Goal: Navigation & Orientation: Find specific page/section

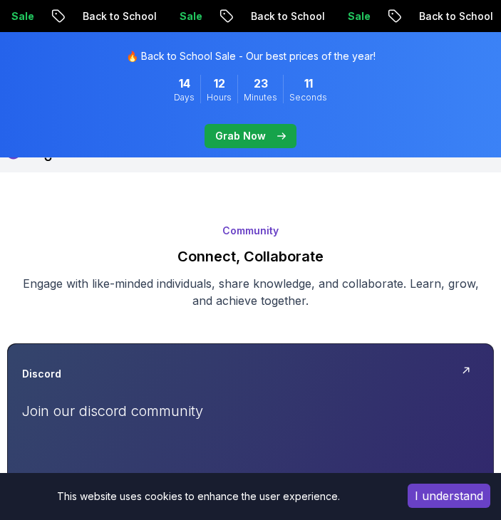
scroll to position [26, 0]
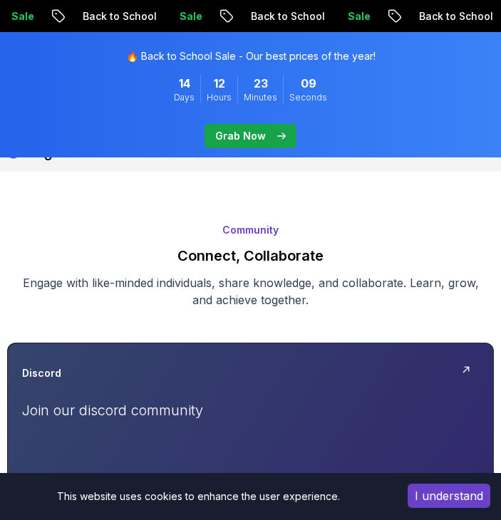
click at [274, 141] on div "Grab Now" at bounding box center [250, 136] width 70 height 14
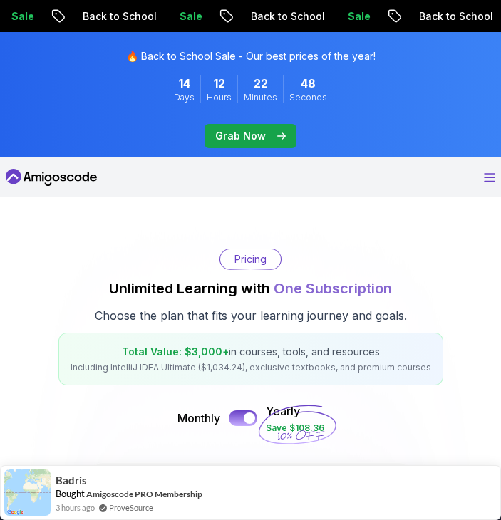
click at [484, 174] on icon "Open Menu" at bounding box center [488, 177] width 11 height 9
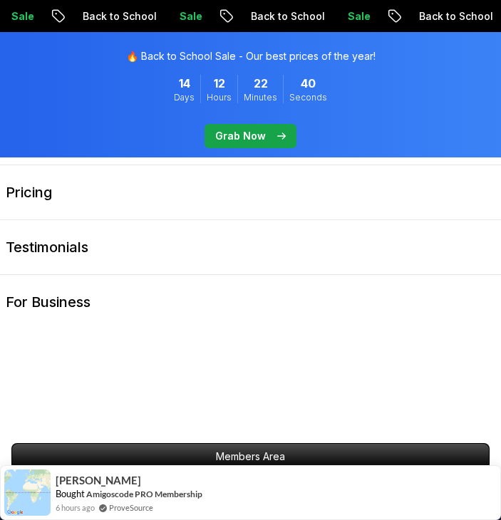
scroll to position [923, 0]
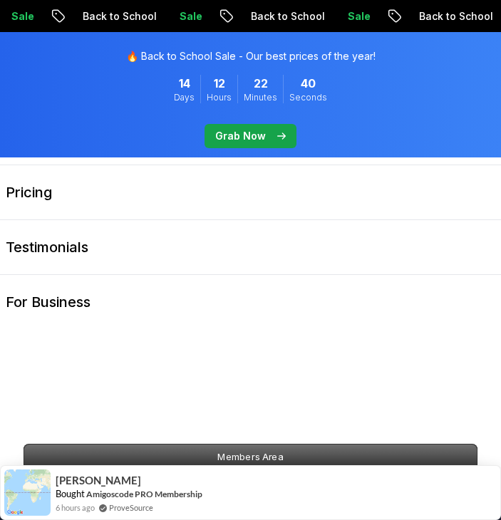
click at [288, 453] on p "Members Area" at bounding box center [250, 456] width 453 height 24
